Goal: Task Accomplishment & Management: Manage account settings

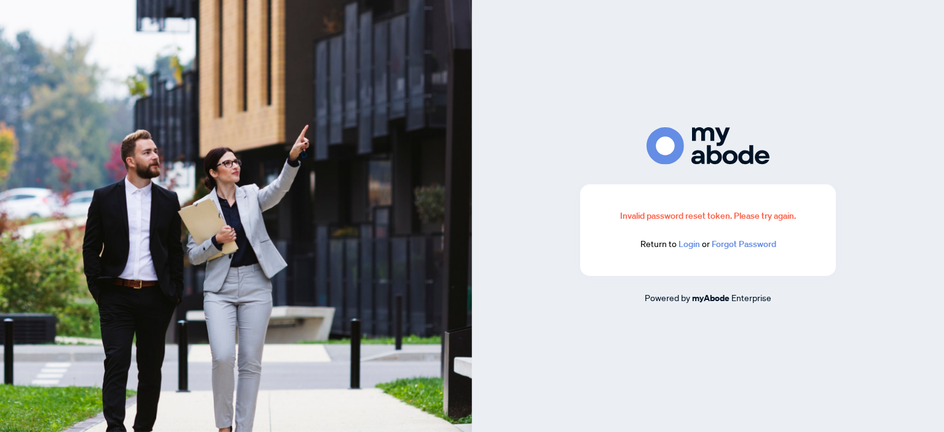
click at [688, 248] on link "Login" at bounding box center [689, 243] width 22 height 11
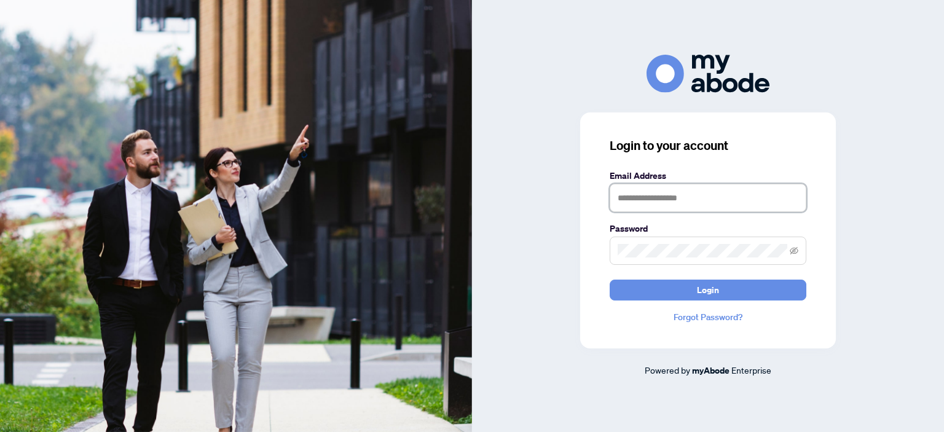
click at [631, 199] on input "text" at bounding box center [707, 198] width 197 height 28
type input "**********"
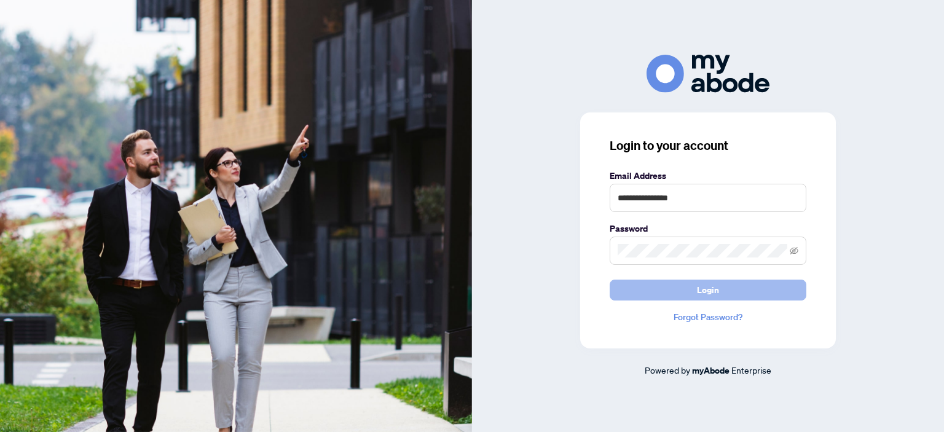
click at [686, 286] on button "Login" at bounding box center [707, 290] width 197 height 21
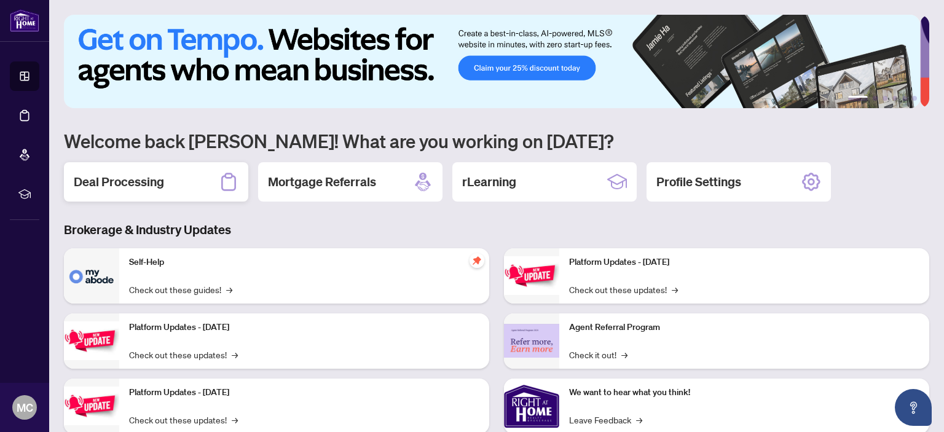
click at [126, 178] on h2 "Deal Processing" at bounding box center [119, 181] width 90 height 17
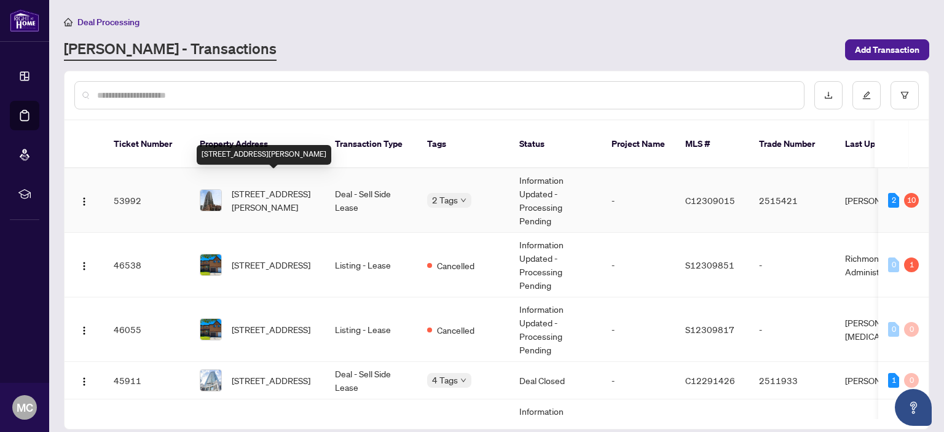
click at [246, 187] on span "[STREET_ADDRESS][PERSON_NAME]" at bounding box center [274, 200] width 84 height 27
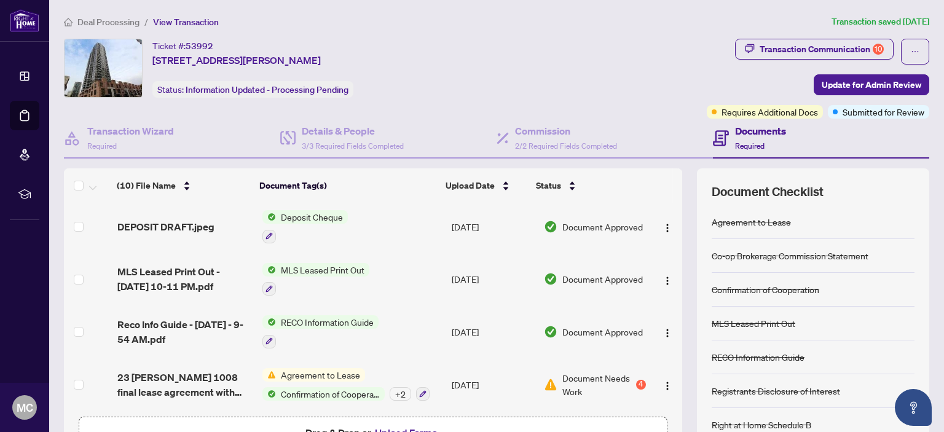
scroll to position [312, 0]
click at [564, 378] on span "Document Needs Work" at bounding box center [597, 383] width 71 height 27
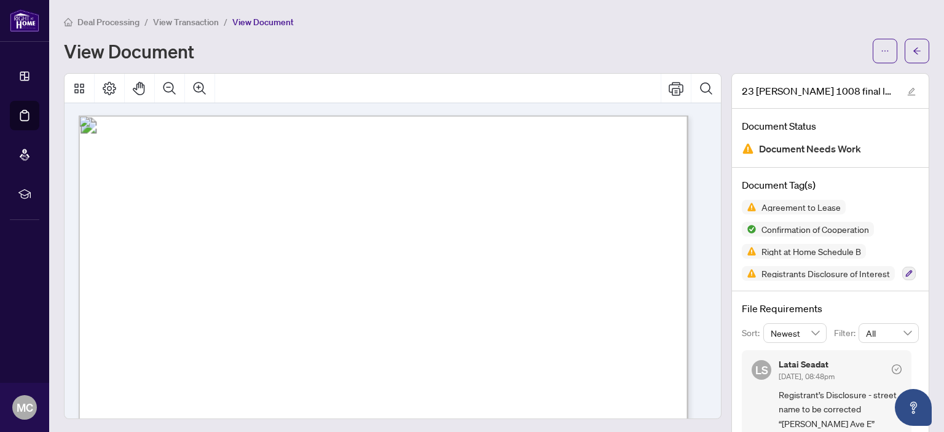
click at [201, 22] on span "View Transaction" at bounding box center [186, 22] width 66 height 11
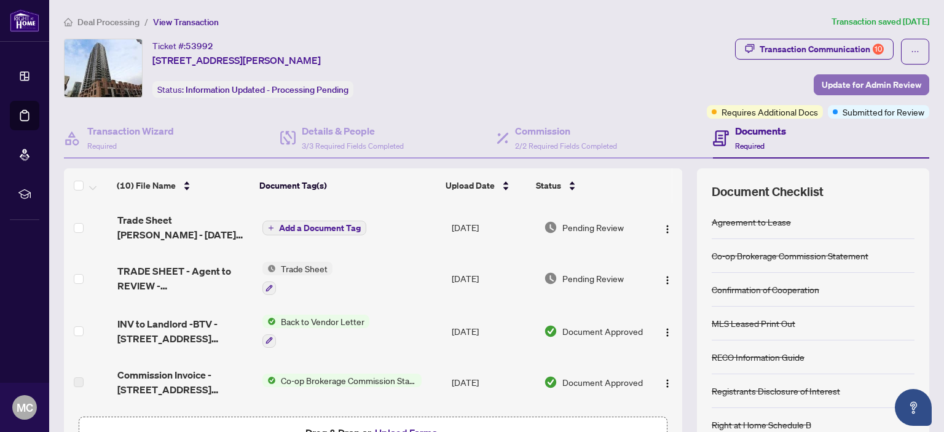
click at [872, 82] on span "Update for Admin Review" at bounding box center [871, 85] width 100 height 20
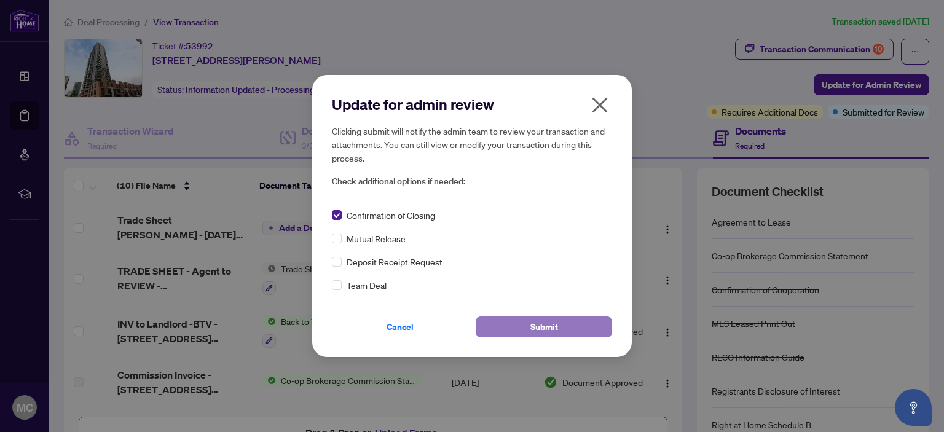
click at [548, 325] on span "Submit" at bounding box center [544, 327] width 28 height 20
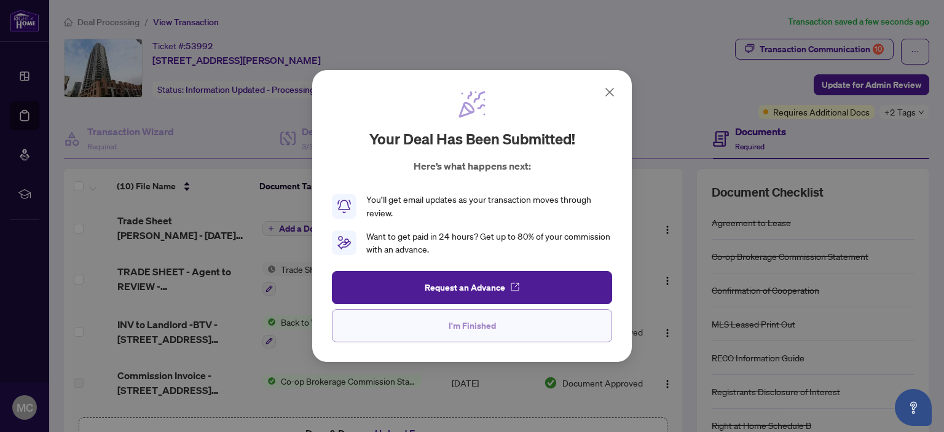
click at [469, 326] on span "I'm Finished" at bounding box center [472, 326] width 47 height 20
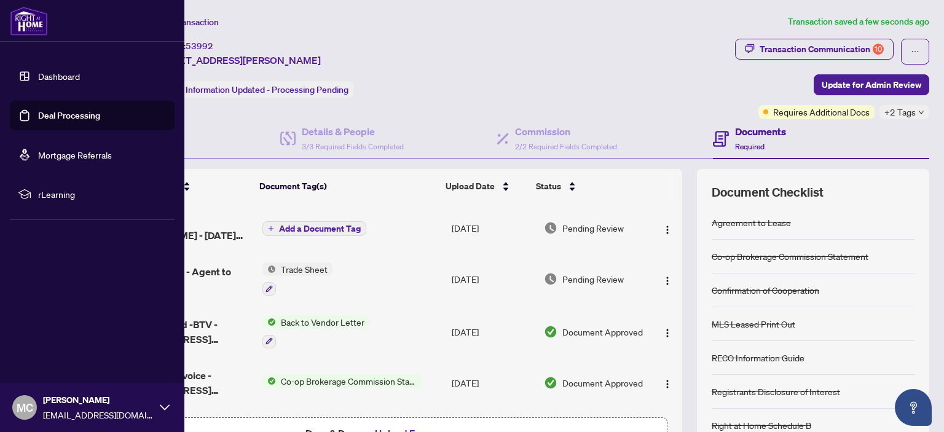
click at [23, 406] on span "MC" at bounding box center [25, 407] width 17 height 17
click at [52, 334] on span "Logout" at bounding box center [50, 334] width 28 height 20
